Goal: Information Seeking & Learning: Understand process/instructions

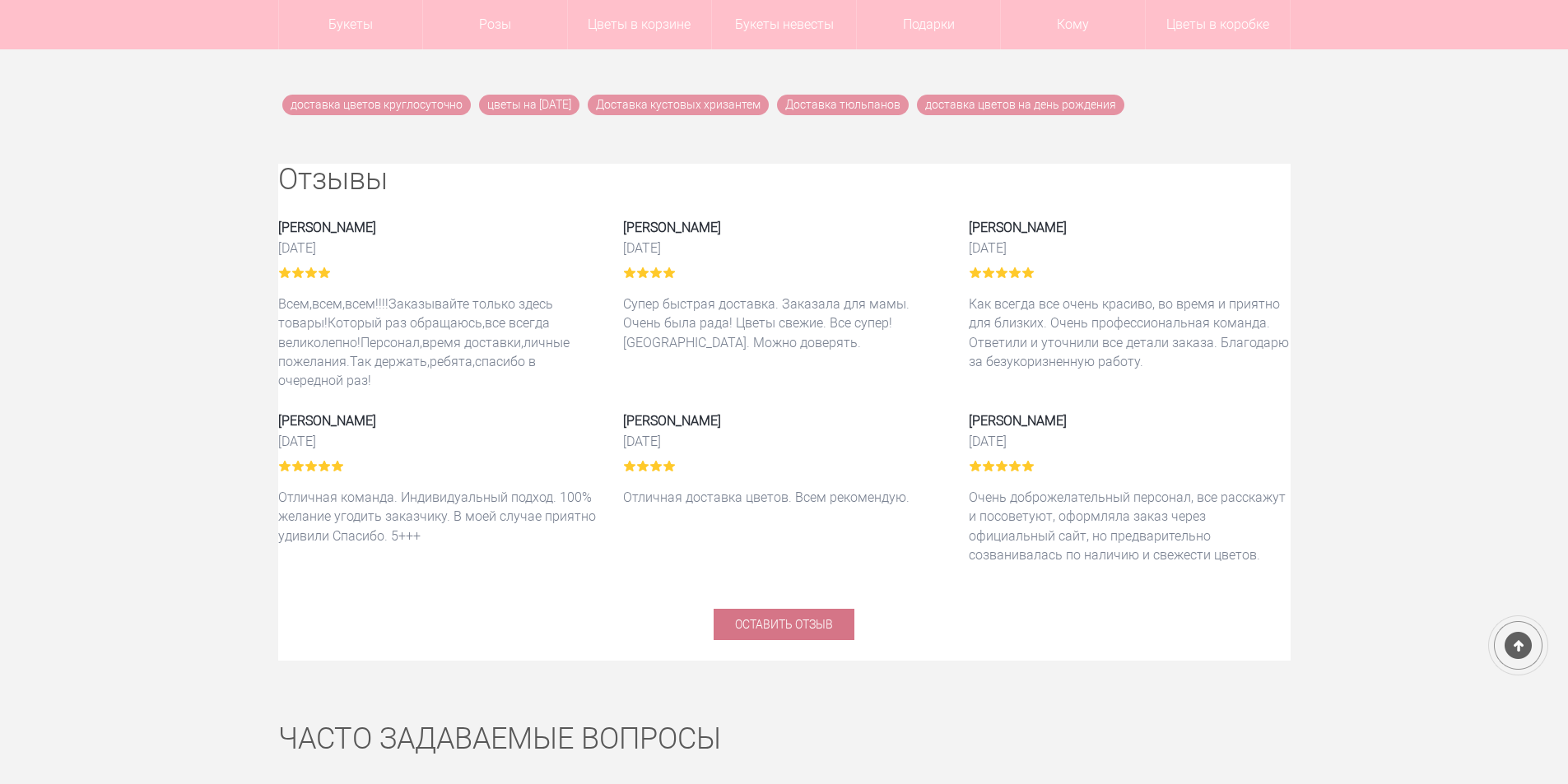
scroll to position [10547, 0]
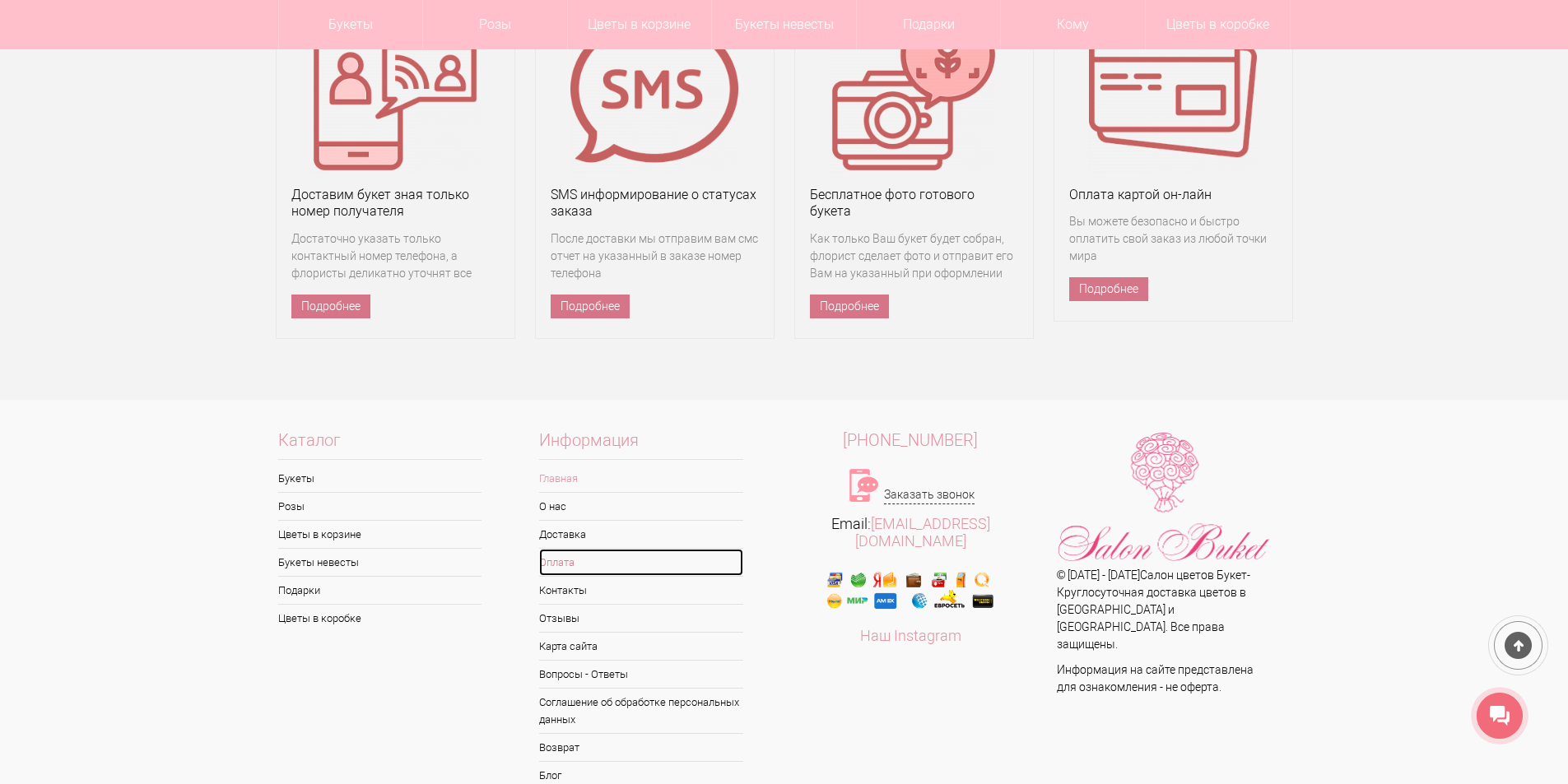
click at [576, 549] on link "Оплата" at bounding box center [641, 563] width 204 height 27
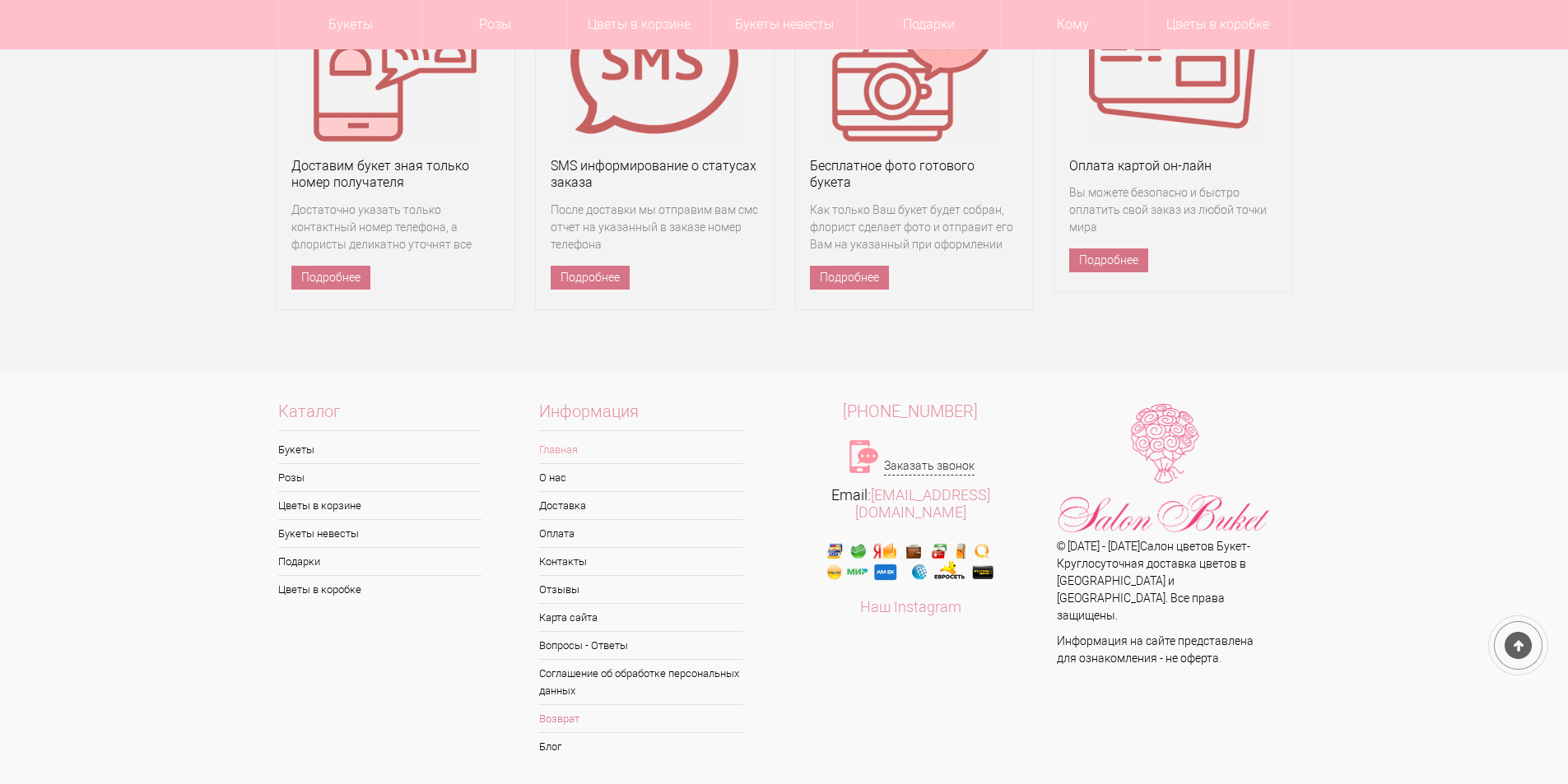
scroll to position [10547, 0]
